Goal: Navigation & Orientation: Find specific page/section

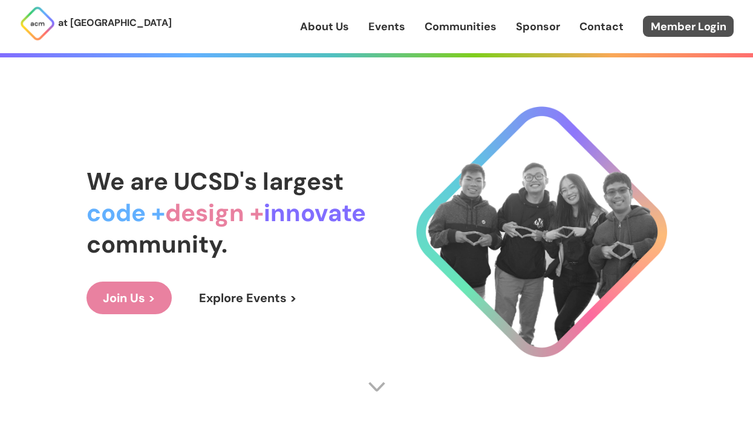
click at [668, 25] on link "Member Login" at bounding box center [688, 26] width 91 height 21
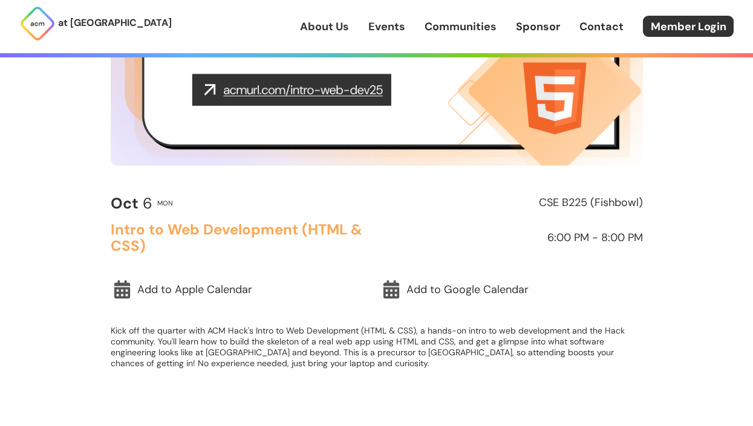
scroll to position [253, 0]
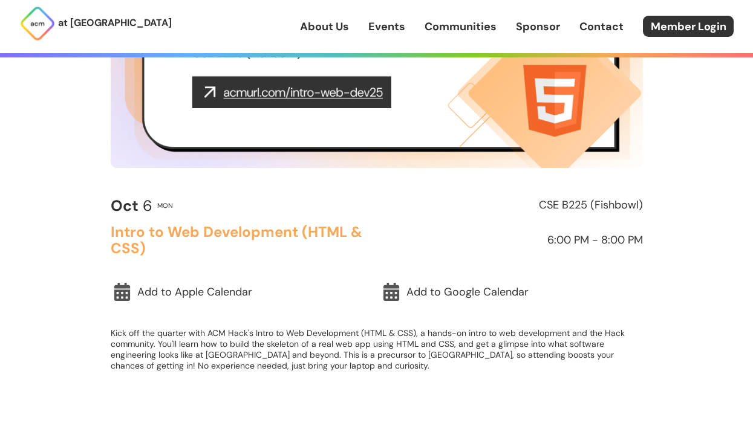
click at [359, 96] on img at bounding box center [377, 18] width 532 height 299
click at [373, 92] on img at bounding box center [377, 18] width 532 height 299
click at [384, 94] on img at bounding box center [377, 18] width 532 height 299
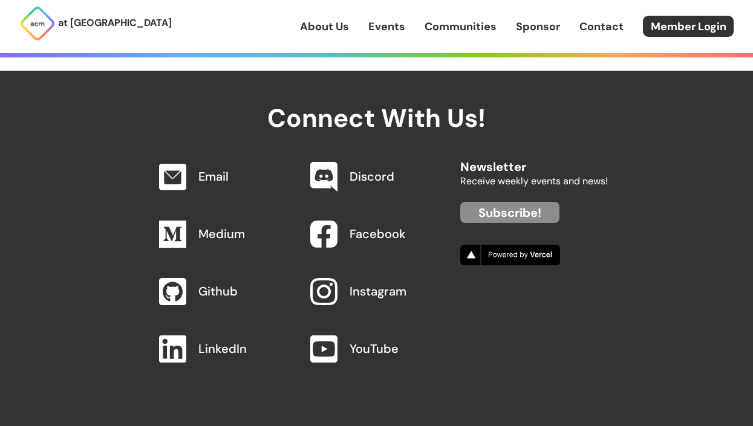
scroll to position [644, 0]
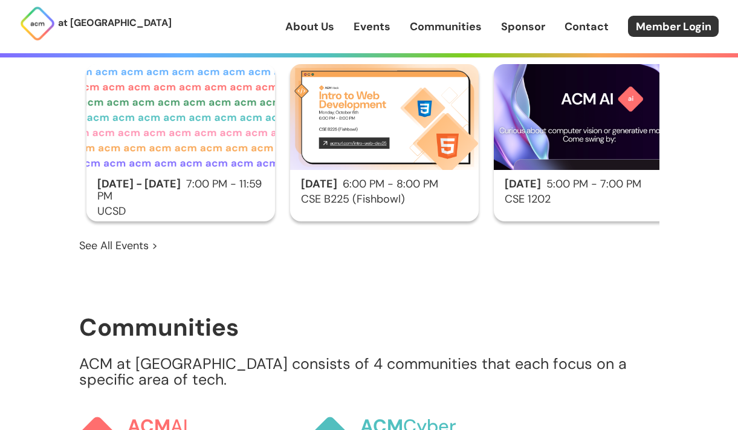
scroll to position [745, 0]
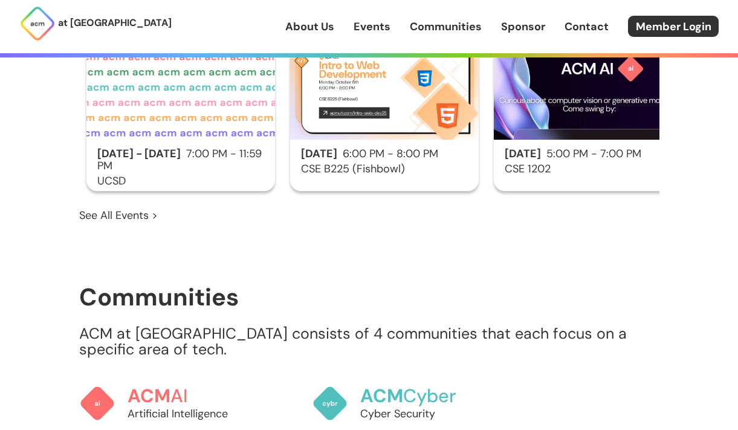
click at [210, 175] on h3 "UCSD" at bounding box center [180, 181] width 189 height 12
click at [210, 173] on div "at UC San Diego About Us Events Communities Sponsor Contact Member Login About …" at bounding box center [369, 108] width 738 height 1707
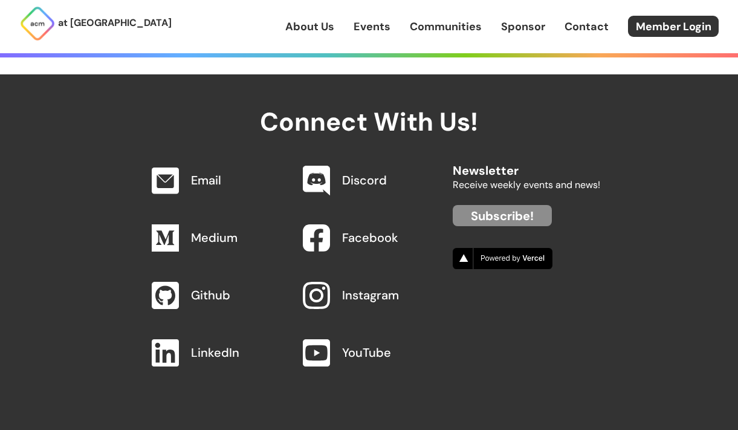
scroll to position [578, 0]
